Goal: Transaction & Acquisition: Purchase product/service

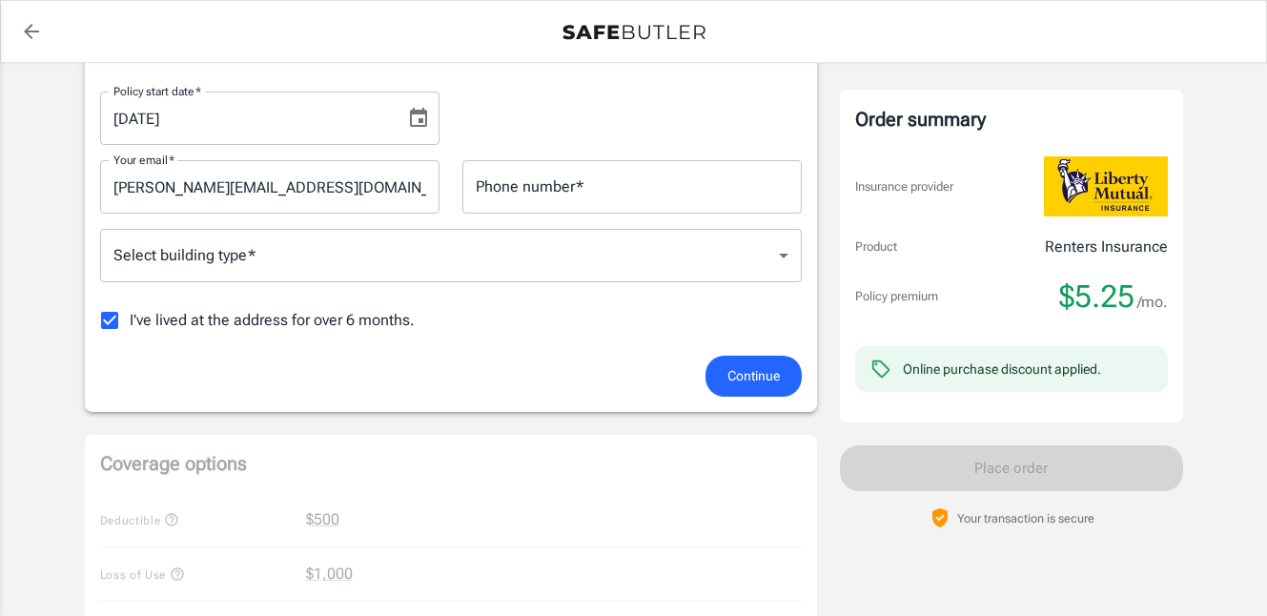
scroll to position [349, 0]
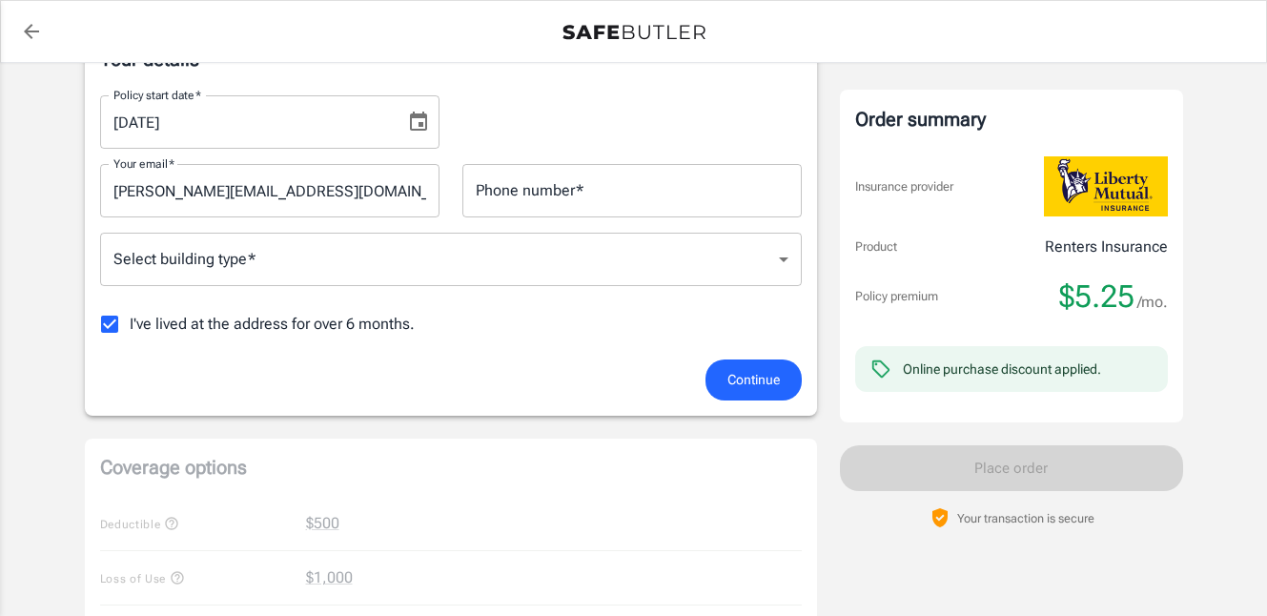
click at [742, 392] on button "Continue" at bounding box center [753, 379] width 96 height 41
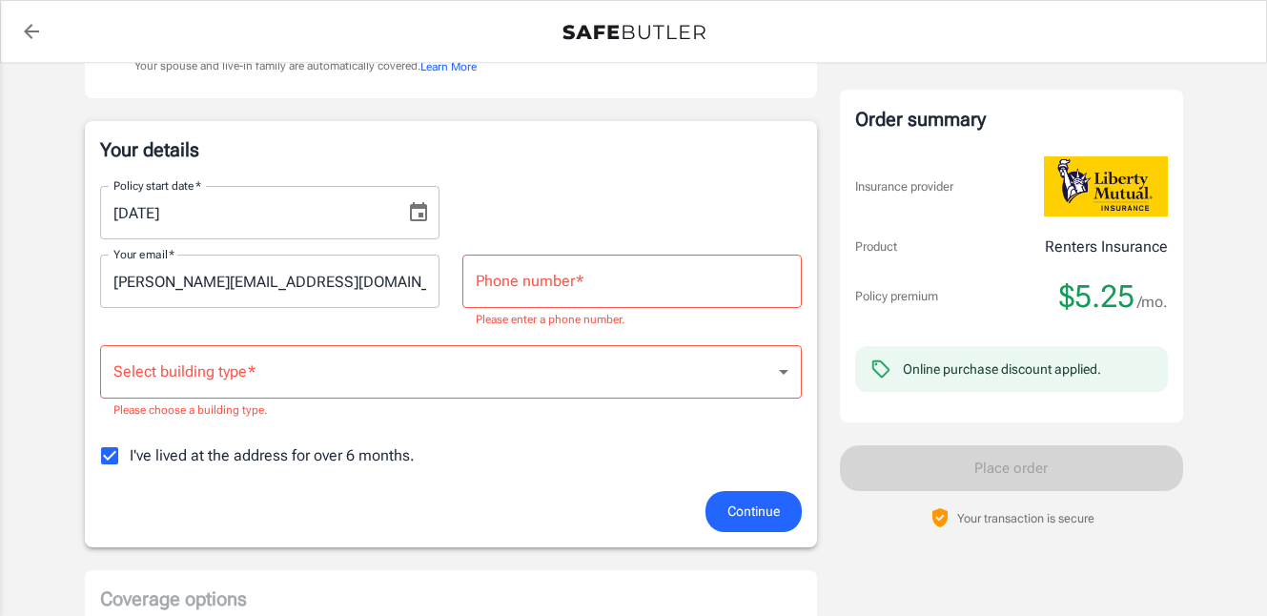
scroll to position [252, 0]
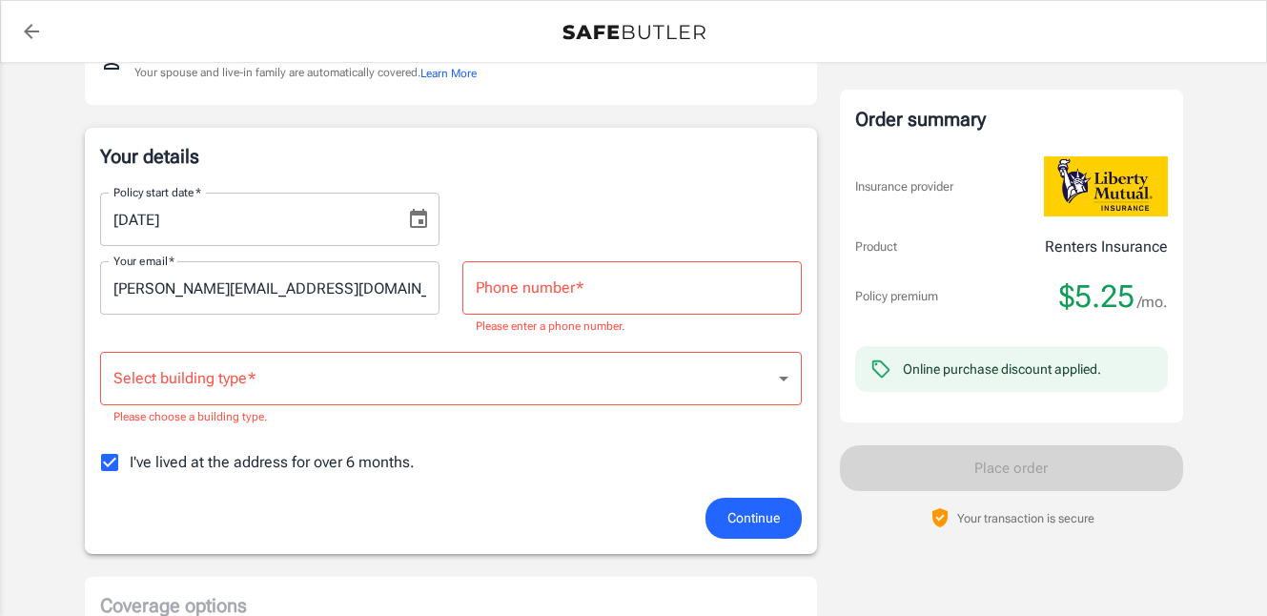
click at [541, 273] on div "Phone number   * Phone number   * Please enter a phone number." at bounding box center [631, 298] width 339 height 75
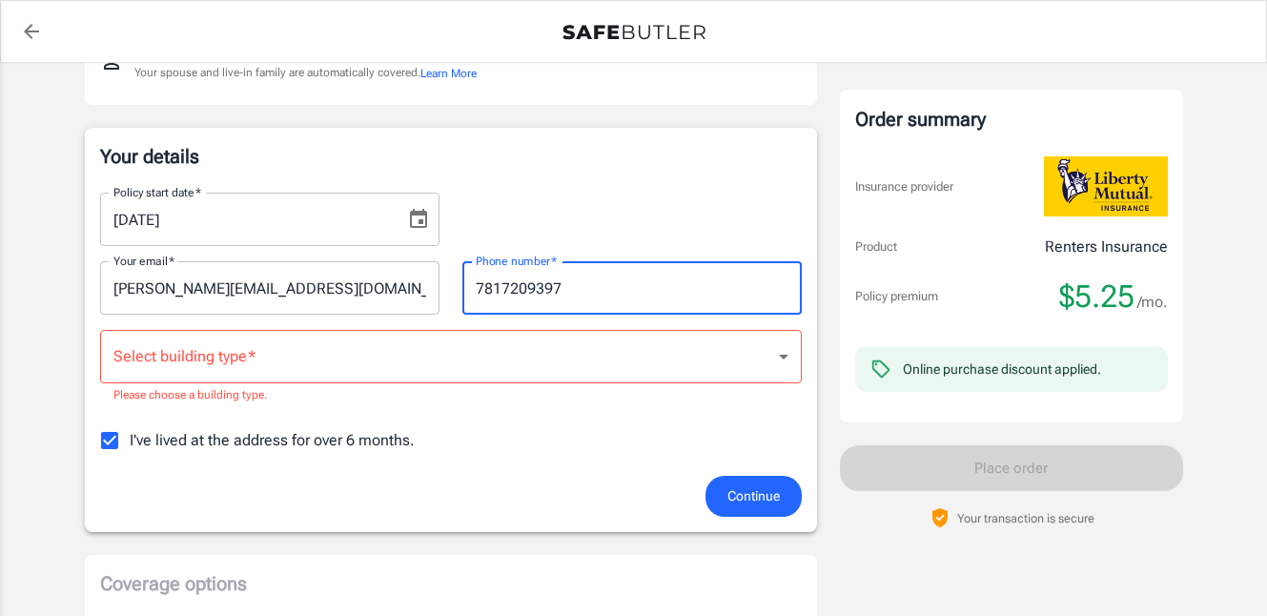
type input "7817209397"
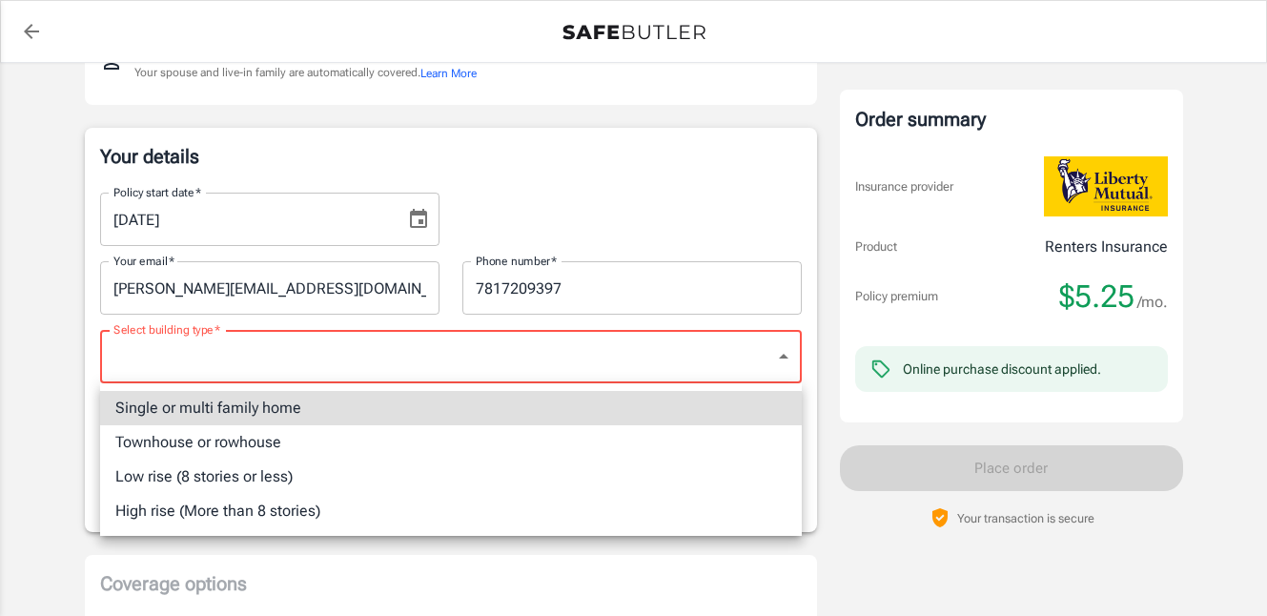
click at [430, 449] on li "Townhouse or rowhouse" at bounding box center [451, 442] width 702 height 34
type input "townhouse"
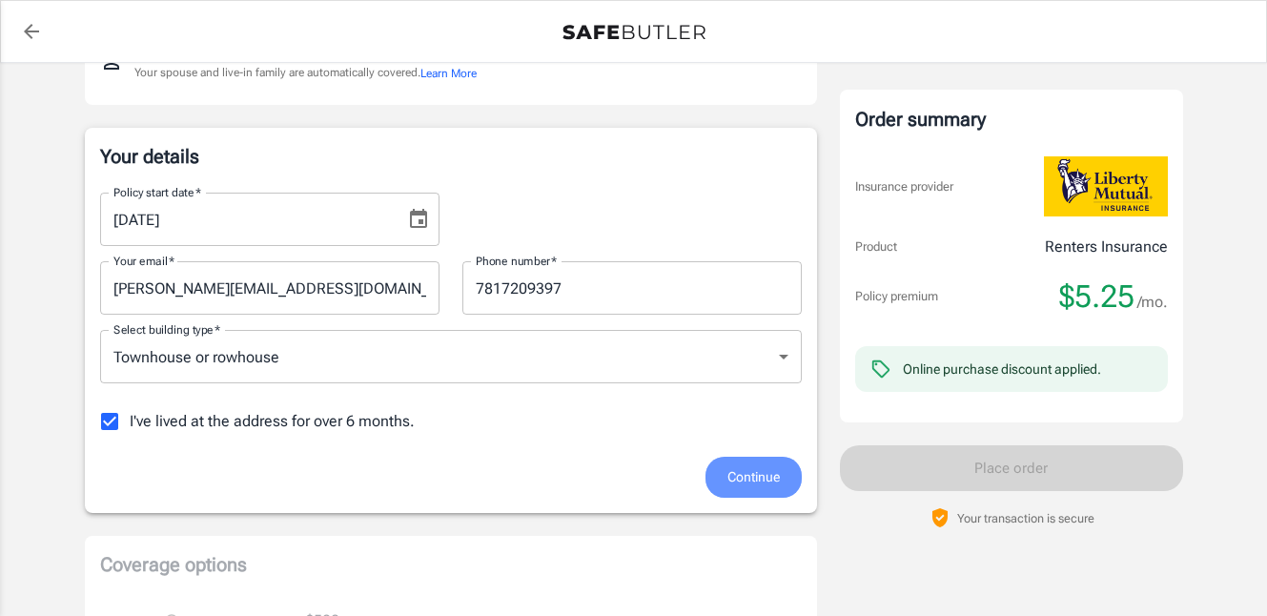
click at [777, 493] on button "Continue" at bounding box center [753, 477] width 96 height 41
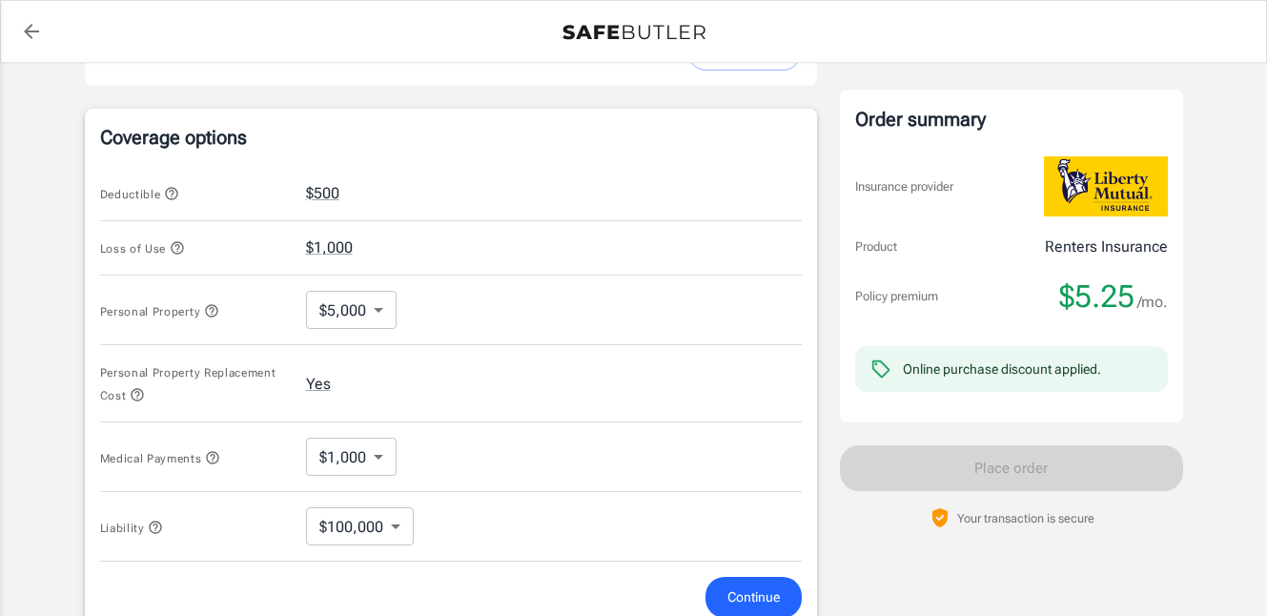
scroll to position [759, 0]
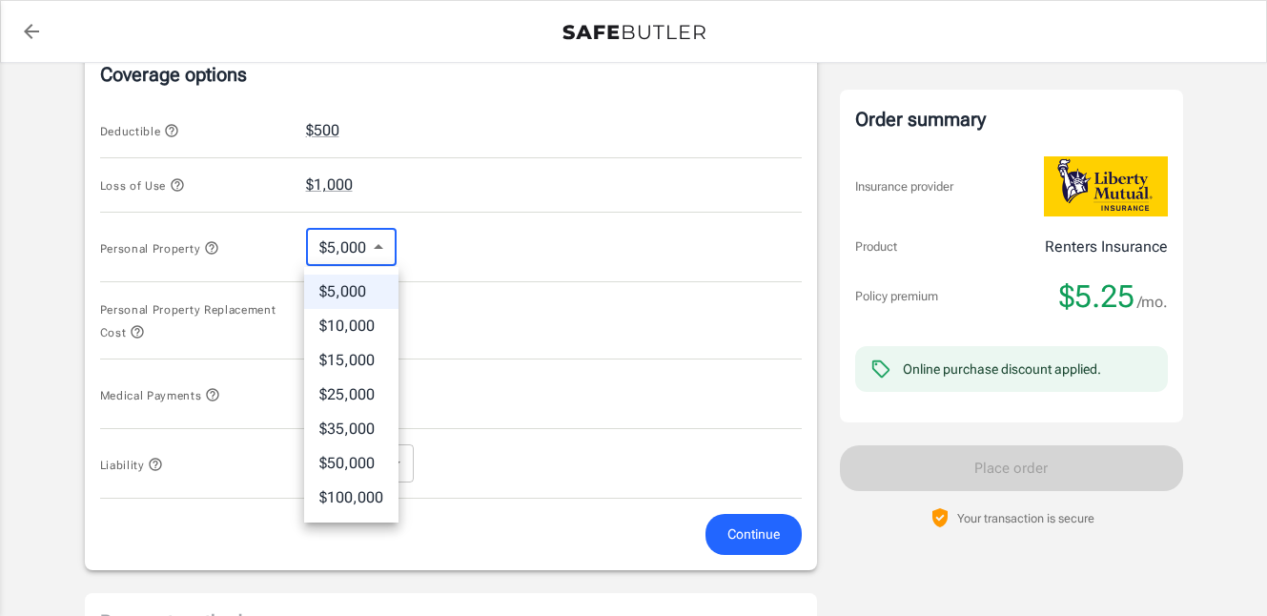
click at [386, 243] on body "Policy premium $ 5.25 /mo Liberty Mutual Renters Insurance [STREET_ADDRESS][PER…" at bounding box center [633, 151] width 1267 height 1820
click at [387, 235] on div at bounding box center [633, 308] width 1267 height 616
